Goal: Information Seeking & Learning: Understand process/instructions

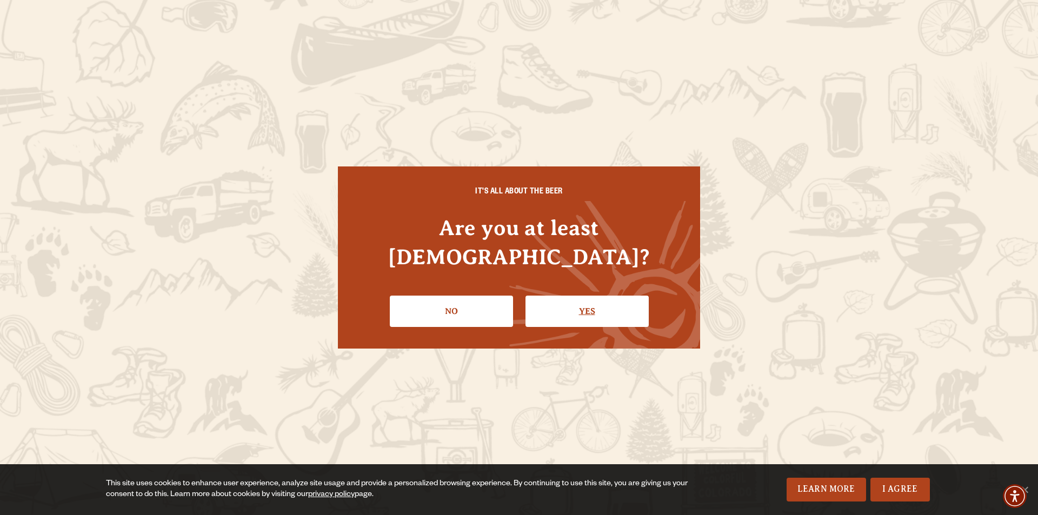
click at [593, 296] on link "Yes" at bounding box center [586, 311] width 123 height 31
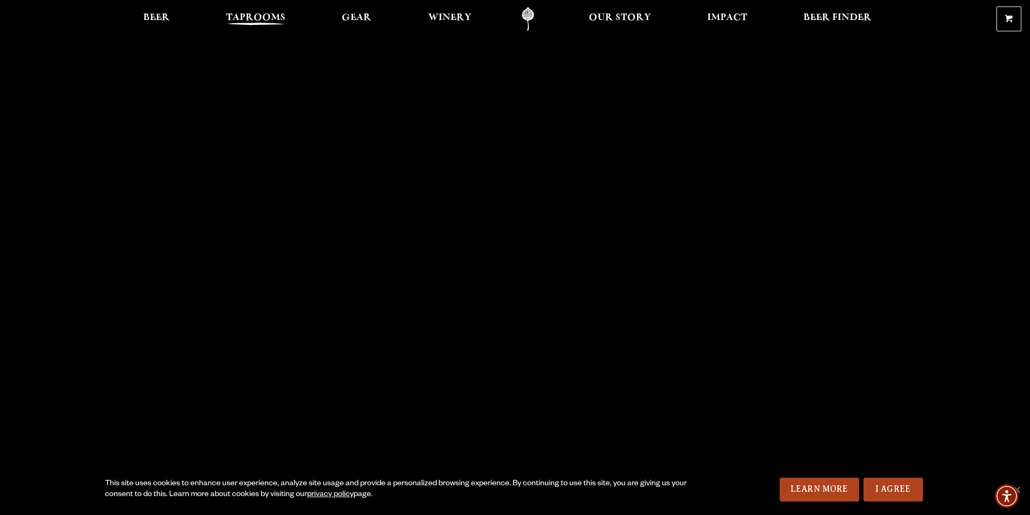
click at [279, 27] on link "Taprooms" at bounding box center [256, 19] width 74 height 24
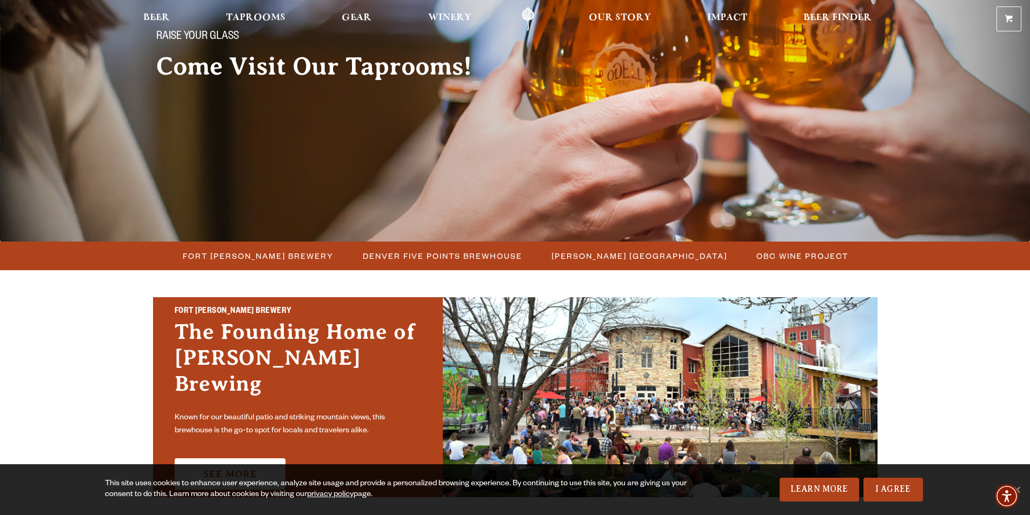
scroll to position [162, 0]
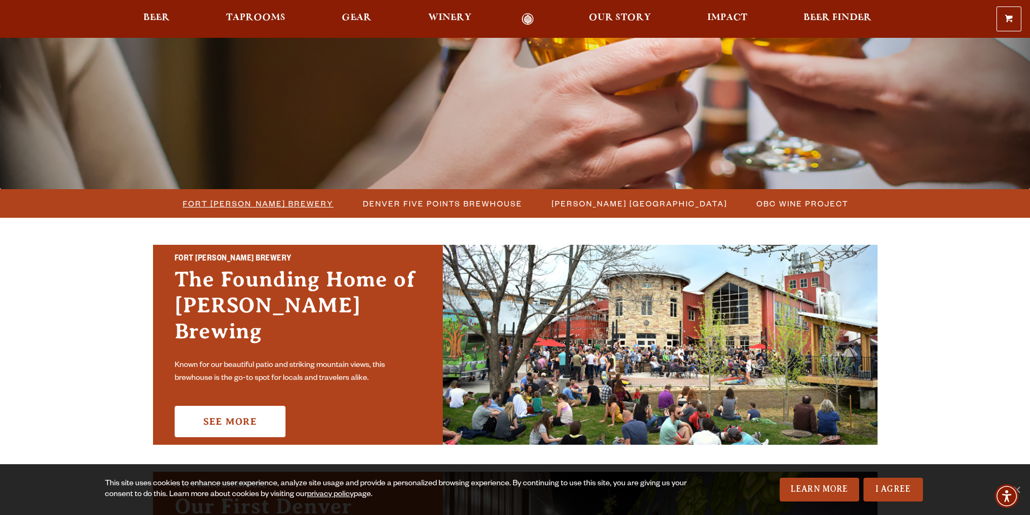
click at [278, 197] on span "Fort Collins Brewery" at bounding box center [258, 204] width 151 height 16
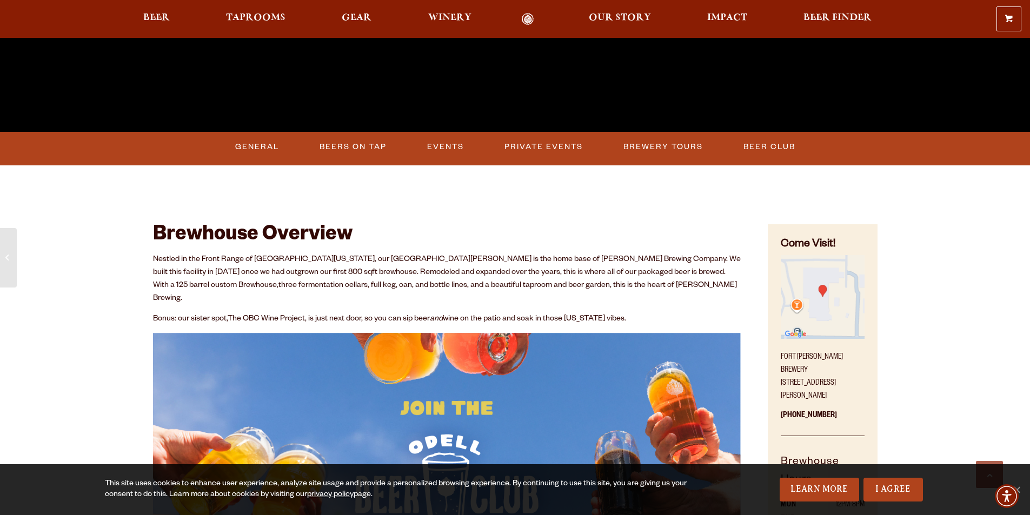
scroll to position [432, 0]
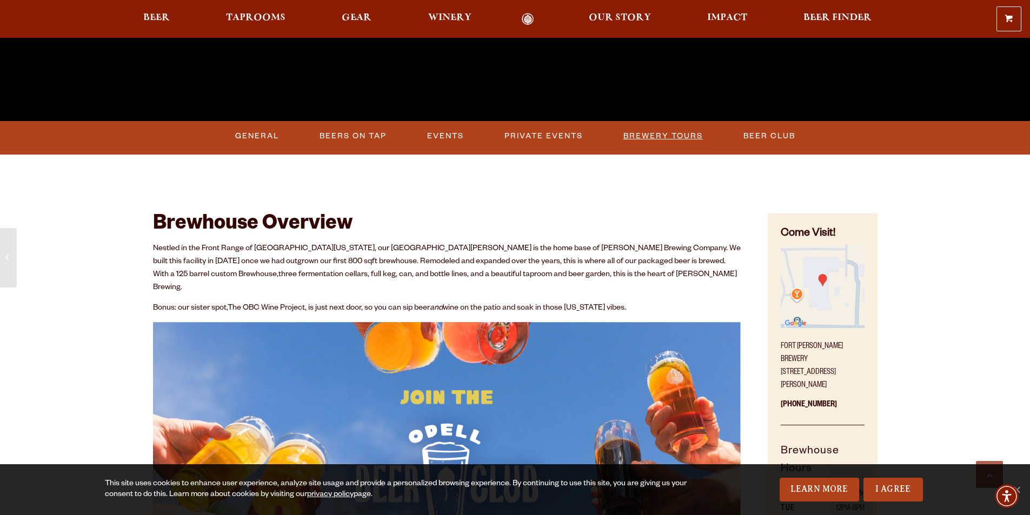
click at [665, 135] on link "Brewery Tours" at bounding box center [663, 136] width 88 height 25
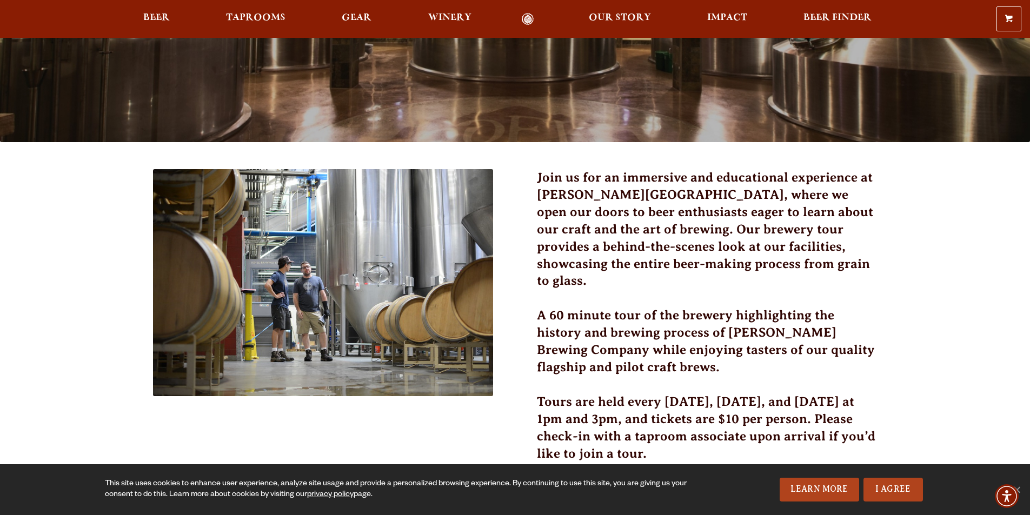
scroll to position [216, 0]
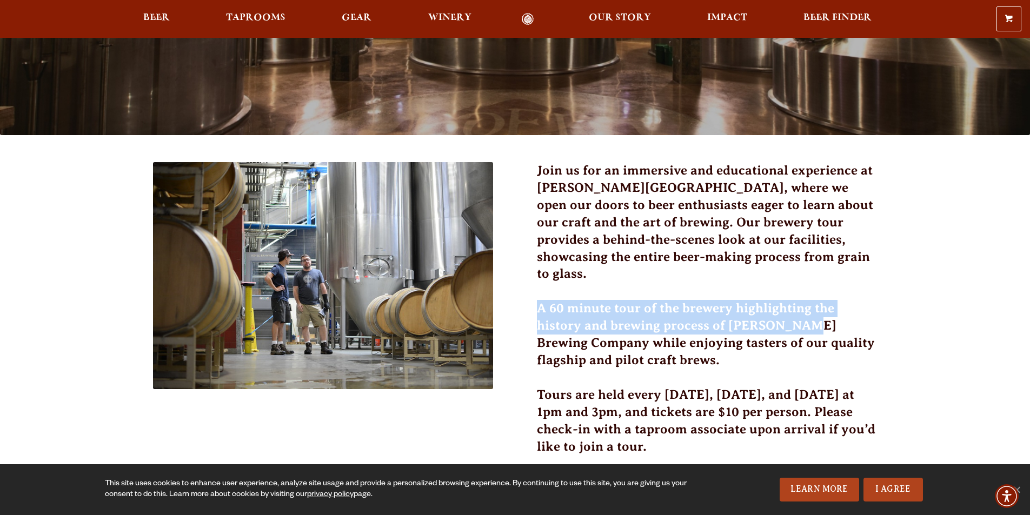
drag, startPoint x: 541, startPoint y: 288, endPoint x: 800, endPoint y: 314, distance: 260.8
click at [800, 314] on h3 "A 60 minute tour of the brewery highlighting the history and brewing process of…" at bounding box center [707, 341] width 341 height 82
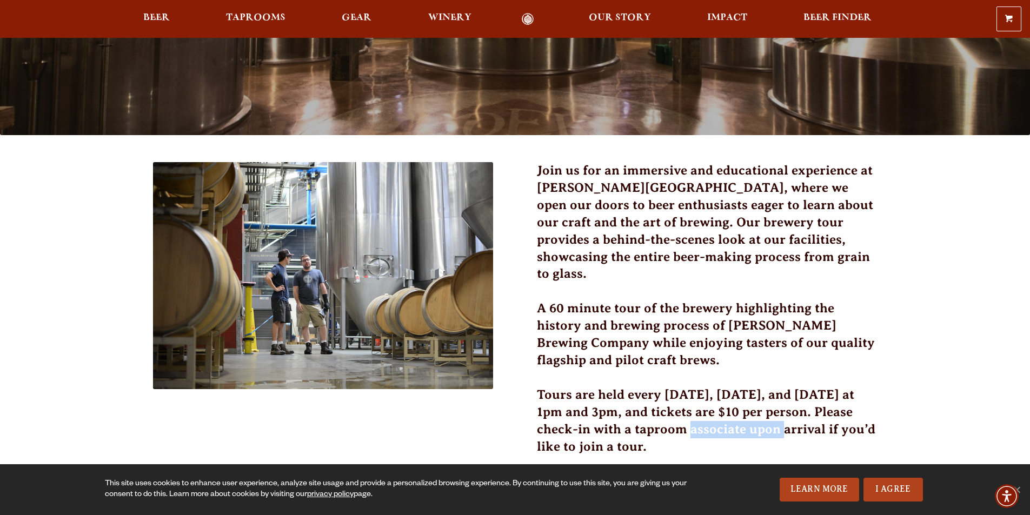
drag, startPoint x: 681, startPoint y: 403, endPoint x: 773, endPoint y: 407, distance: 92.0
click at [771, 407] on h3 "Tours are held every [DATE], [DATE], and [DATE] at 1pm and 3pm, and tickets are…" at bounding box center [707, 428] width 341 height 82
click at [774, 407] on h3 "Tours are held every [DATE], [DATE], and [DATE] at 1pm and 3pm, and tickets are…" at bounding box center [707, 428] width 341 height 82
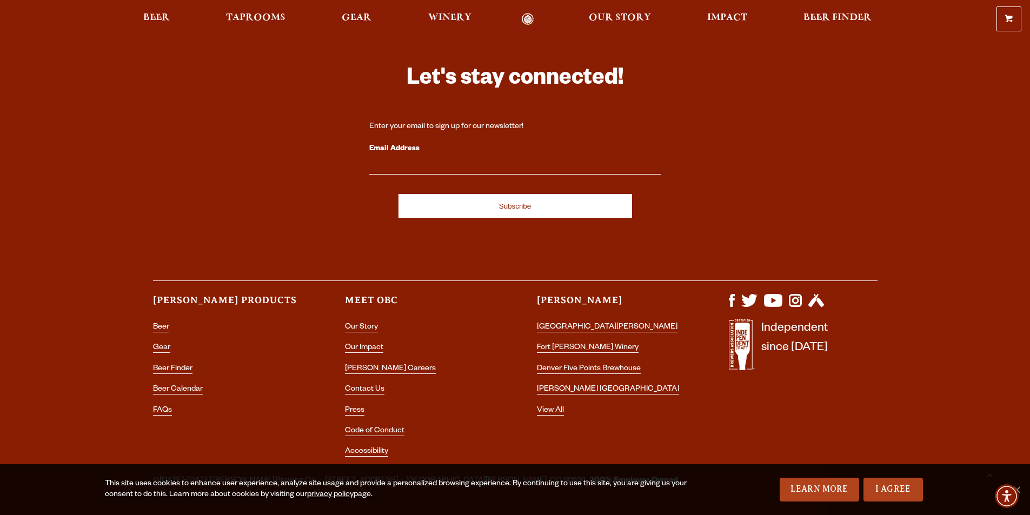
scroll to position [1428, 0]
